Goal: Task Accomplishment & Management: Complete application form

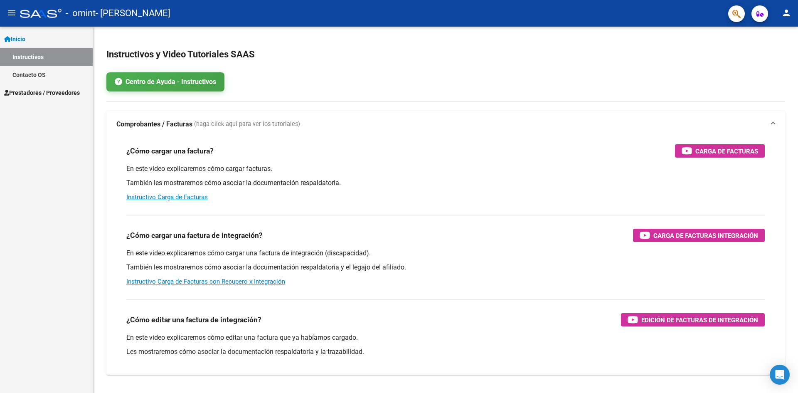
click at [34, 87] on link "Prestadores / Proveedores" at bounding box center [46, 93] width 93 height 18
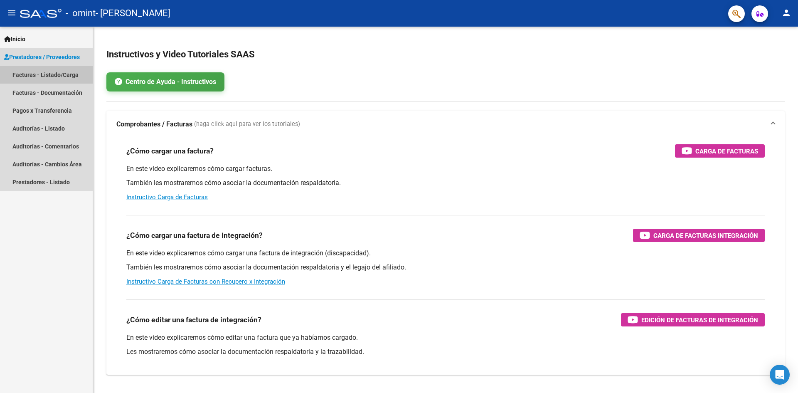
click at [30, 76] on link "Facturas - Listado/Carga" at bounding box center [46, 75] width 93 height 18
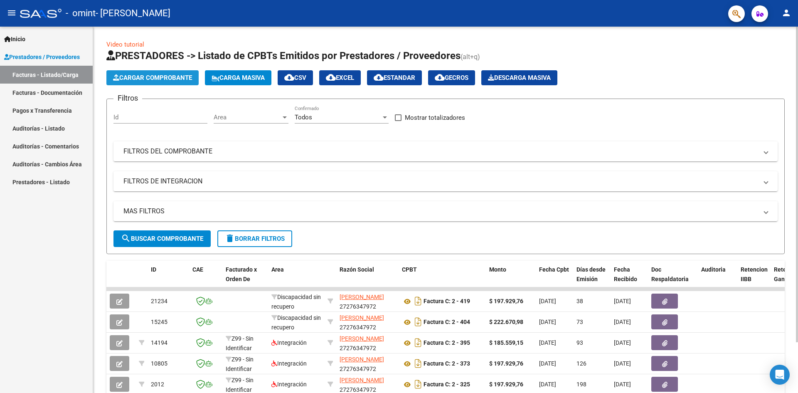
click at [145, 79] on span "Cargar Comprobante" at bounding box center [152, 77] width 79 height 7
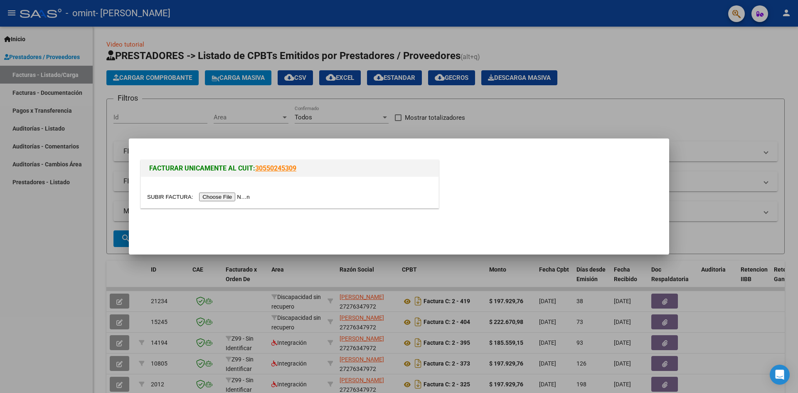
click at [241, 196] on input "file" at bounding box center [199, 196] width 105 height 9
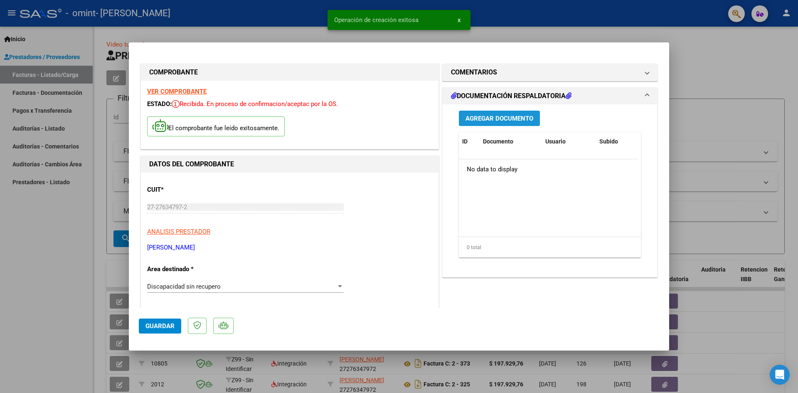
click at [463, 123] on button "Agregar Documento" at bounding box center [499, 118] width 81 height 15
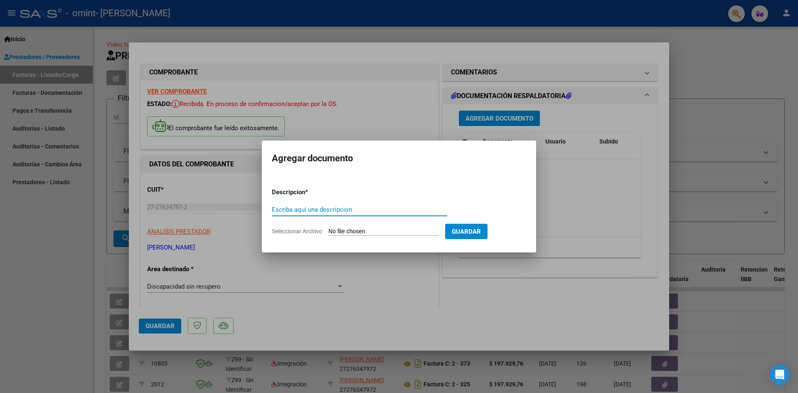
click at [296, 207] on input "Escriba aquí una descripcion" at bounding box center [359, 209] width 175 height 7
type input "planilla asistencia septiembre"
click at [309, 234] on span "Seleccionar Archivo" at bounding box center [297, 231] width 50 height 7
click at [328, 234] on input "Seleccionar Archivo" at bounding box center [383, 232] width 110 height 8
type input "C:\fakepath\CamScanner [DATE] 20.33.pdf"
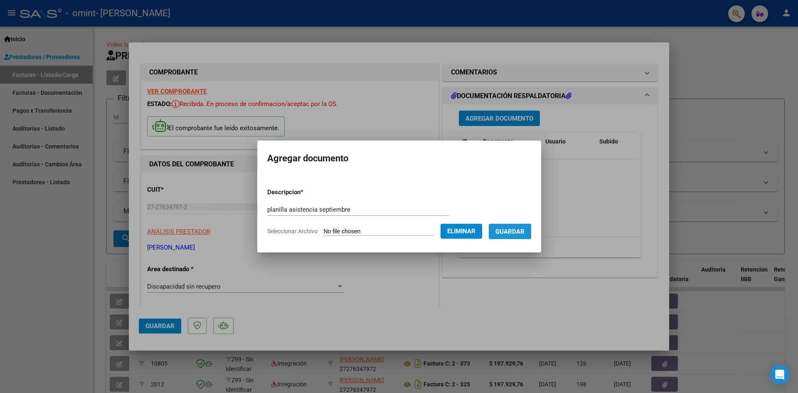
click at [519, 235] on button "Guardar" at bounding box center [510, 231] width 42 height 15
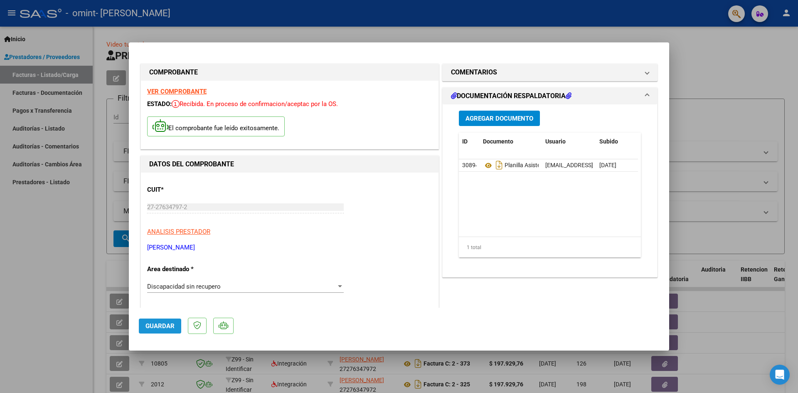
click at [157, 331] on button "Guardar" at bounding box center [160, 325] width 42 height 15
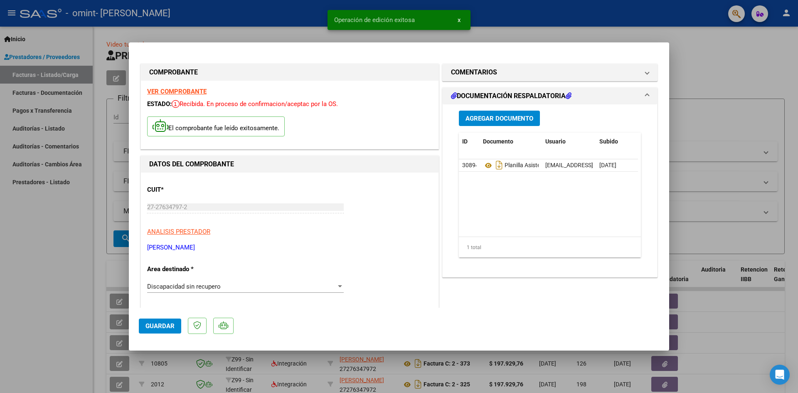
click at [704, 62] on div at bounding box center [399, 196] width 798 height 393
type input "$ 0,00"
